Goal: Information Seeking & Learning: Check status

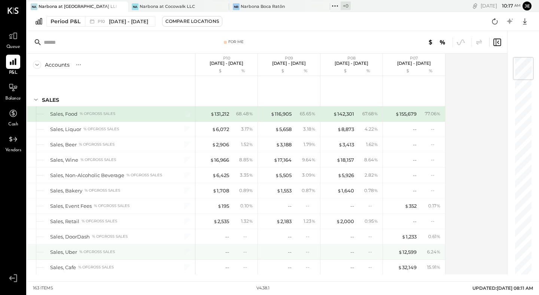
scroll to position [13, 0]
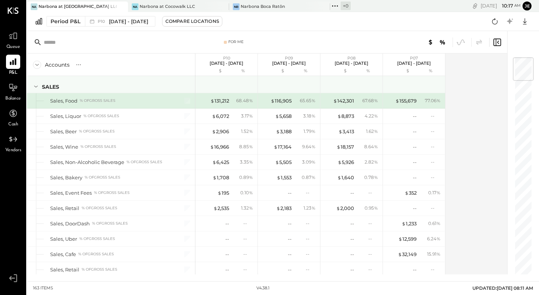
click at [37, 88] on icon at bounding box center [36, 86] width 8 height 8
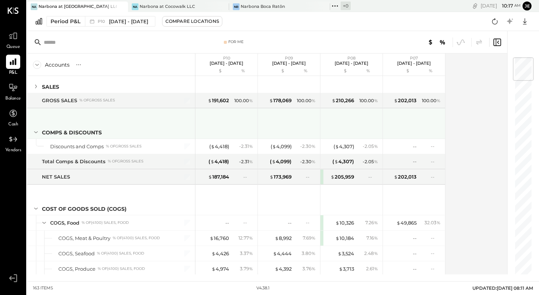
click at [36, 132] on icon at bounding box center [36, 132] width 4 height 2
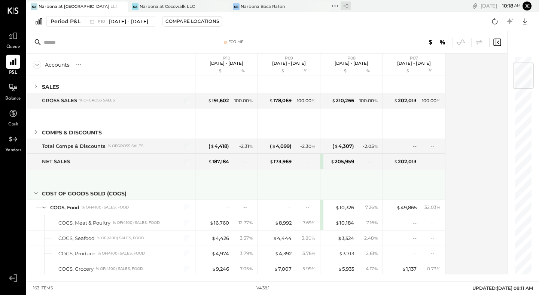
scroll to position [51, 0]
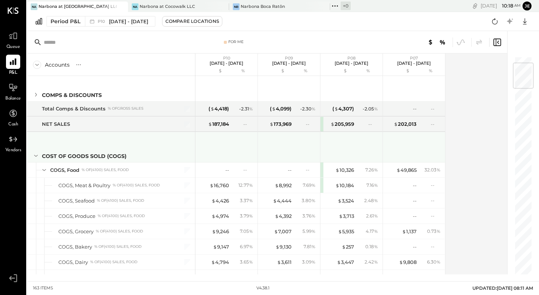
click at [36, 156] on icon at bounding box center [36, 156] width 4 height 2
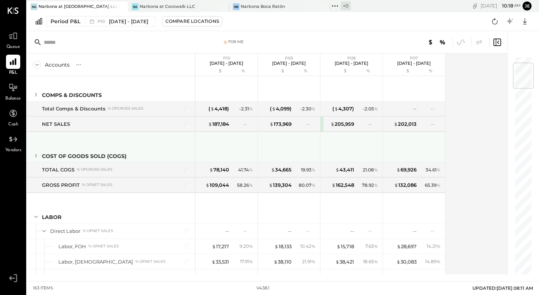
click at [36, 156] on icon at bounding box center [36, 156] width 2 height 4
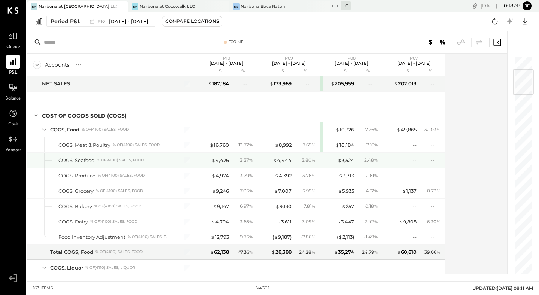
scroll to position [98, 0]
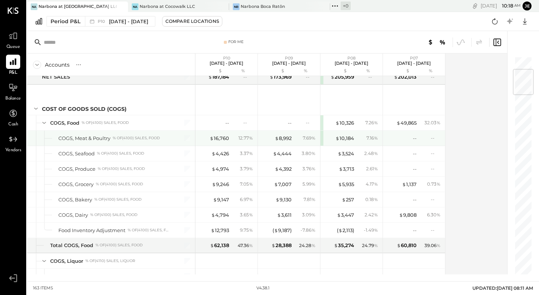
click at [69, 139] on div "COGS, Meat & Poultry" at bounding box center [84, 138] width 52 height 7
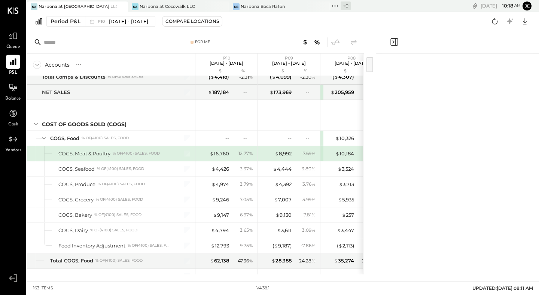
scroll to position [113, 0]
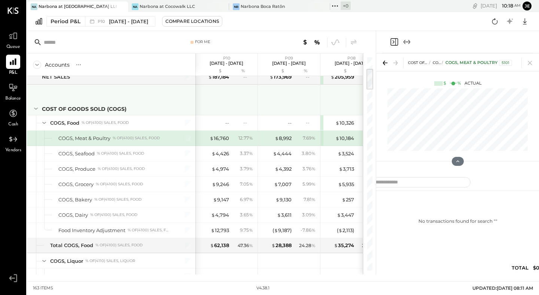
click at [36, 107] on icon at bounding box center [36, 108] width 8 height 8
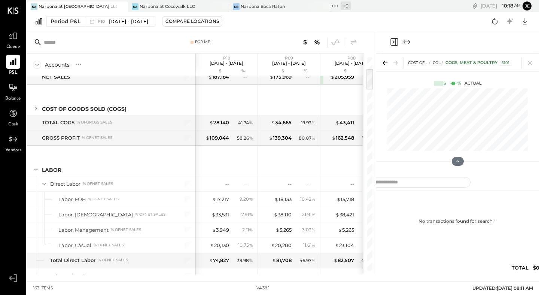
click at [408, 41] on icon "Expand panel (e)" at bounding box center [406, 41] width 9 height 9
